Goal: Go to known website: Go to known website

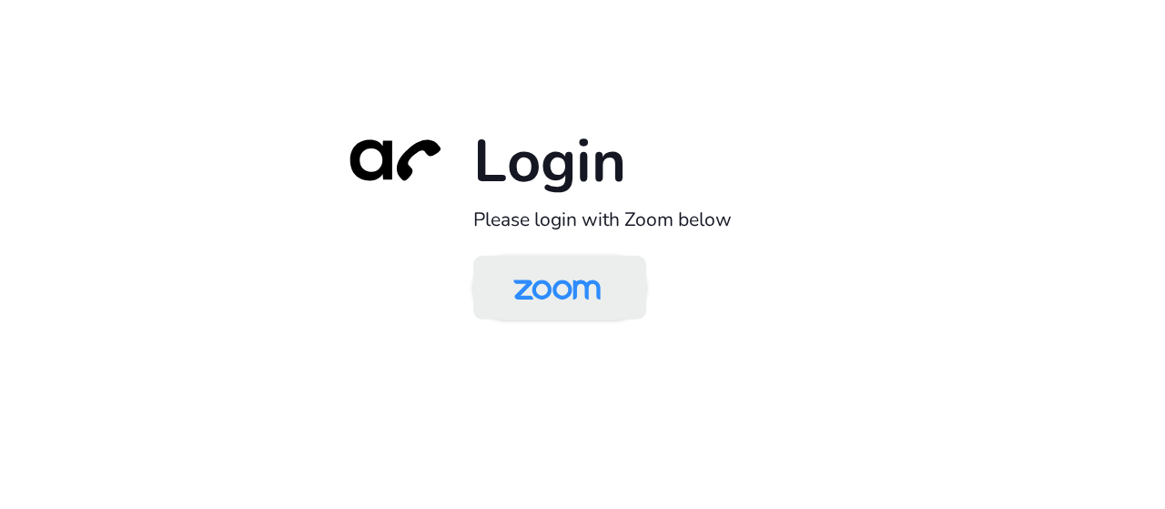
click at [541, 285] on img at bounding box center [557, 288] width 126 height 59
